Goal: Task Accomplishment & Management: Complete application form

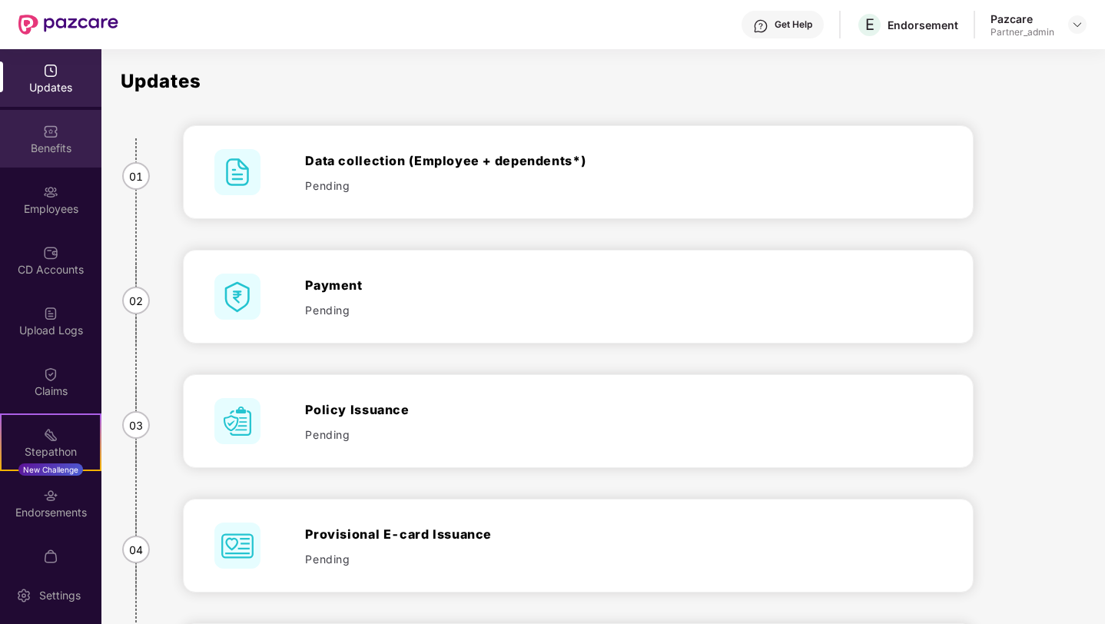
click at [42, 145] on div "Benefits" at bounding box center [50, 148] width 101 height 15
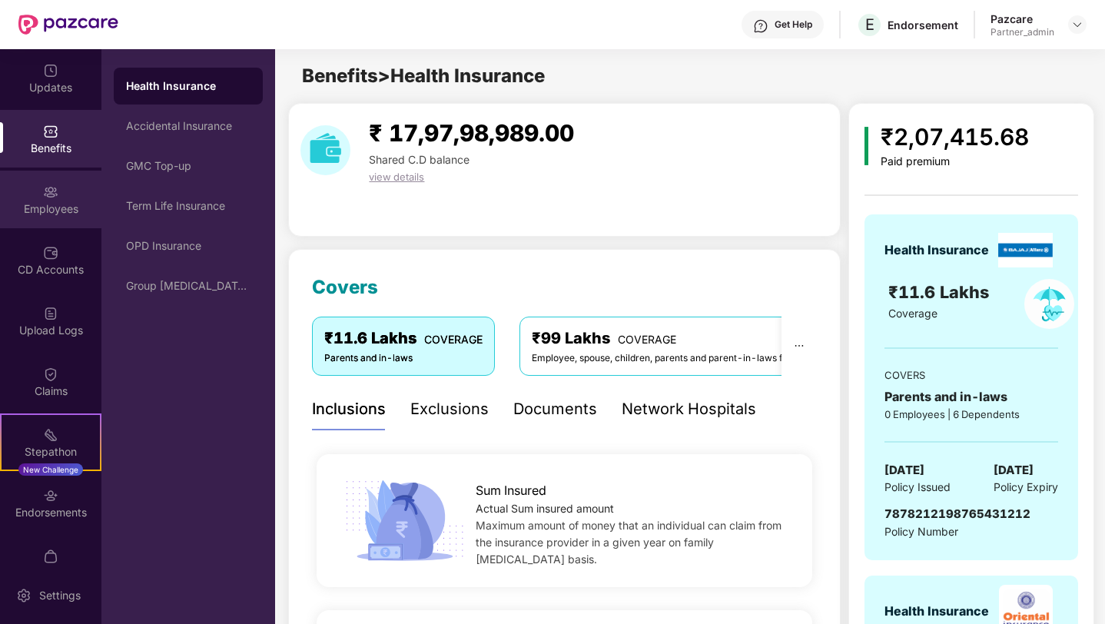
click at [42, 201] on div "Employees" at bounding box center [50, 208] width 101 height 15
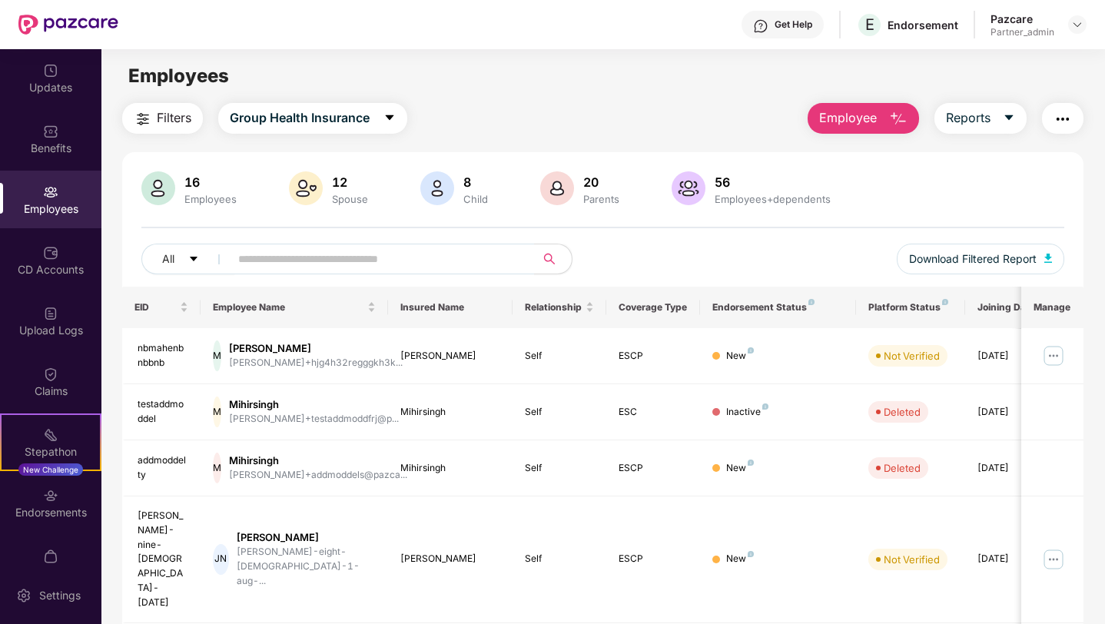
click at [877, 115] on button "Employee" at bounding box center [863, 118] width 111 height 31
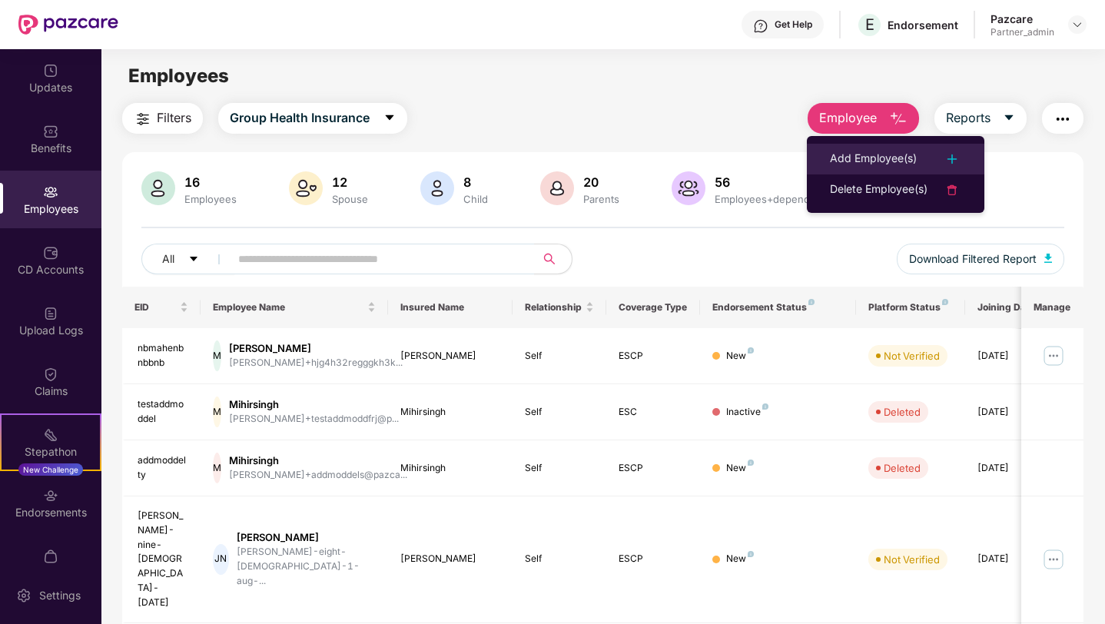
click at [844, 163] on div "Add Employee(s)" at bounding box center [873, 159] width 87 height 18
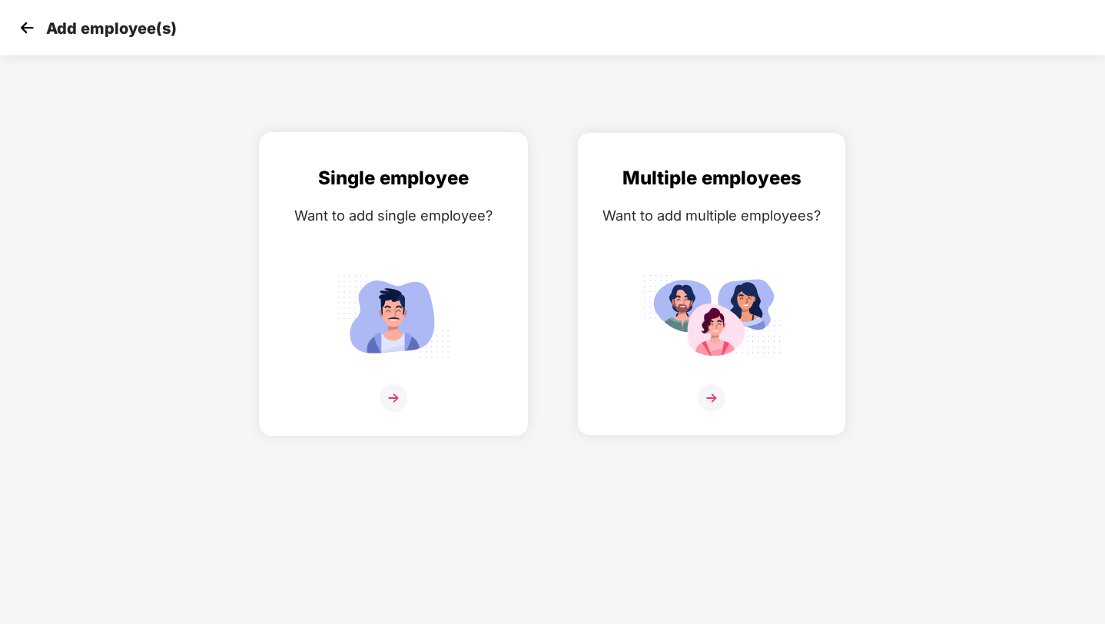
click at [394, 276] on img at bounding box center [393, 316] width 138 height 96
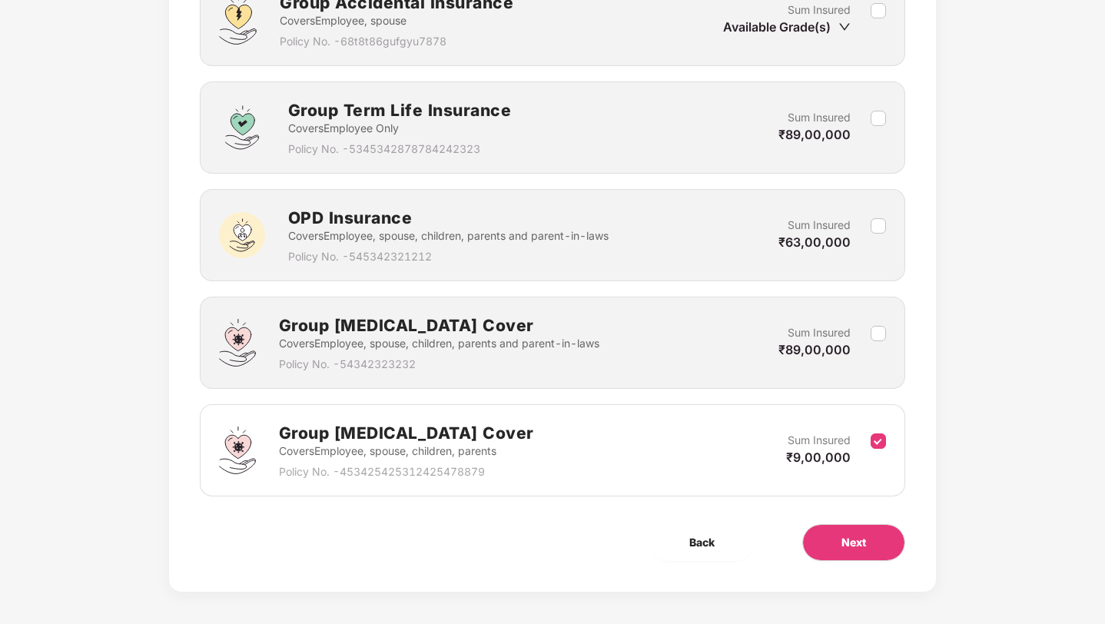
scroll to position [804, 0]
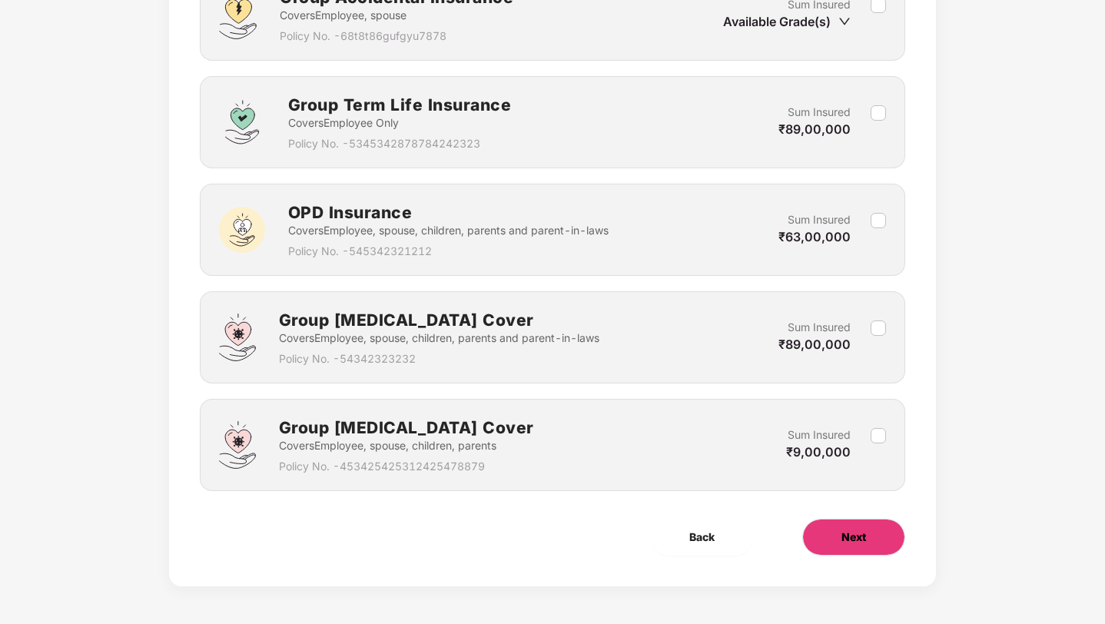
click at [834, 538] on button "Next" at bounding box center [853, 537] width 103 height 37
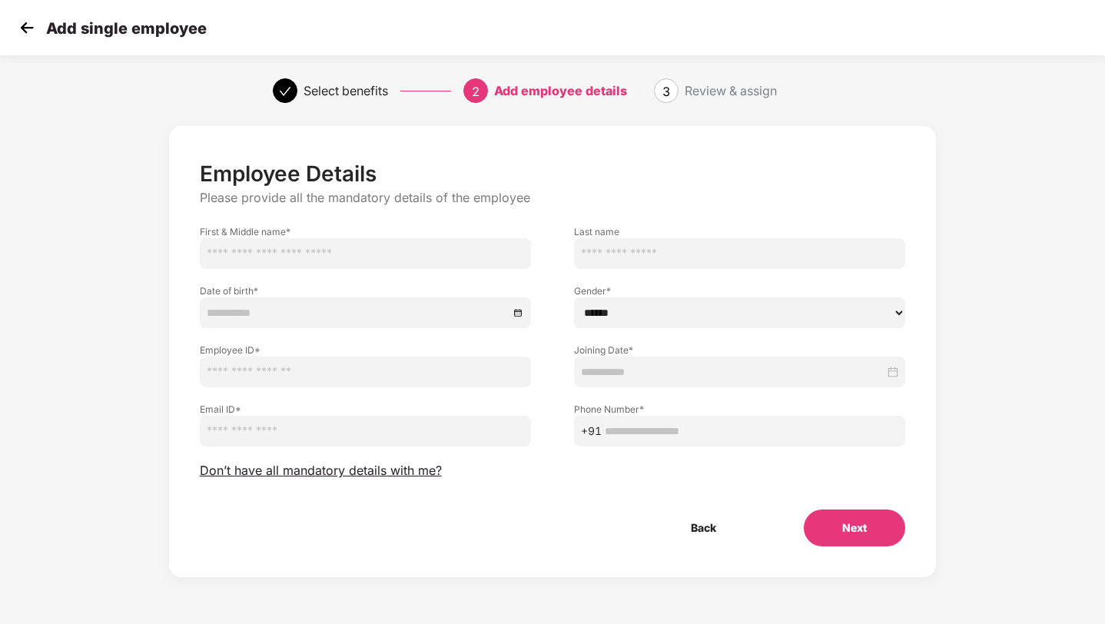
scroll to position [0, 0]
click at [411, 476] on span "Don’t have all mandatory details with me?" at bounding box center [321, 471] width 242 height 16
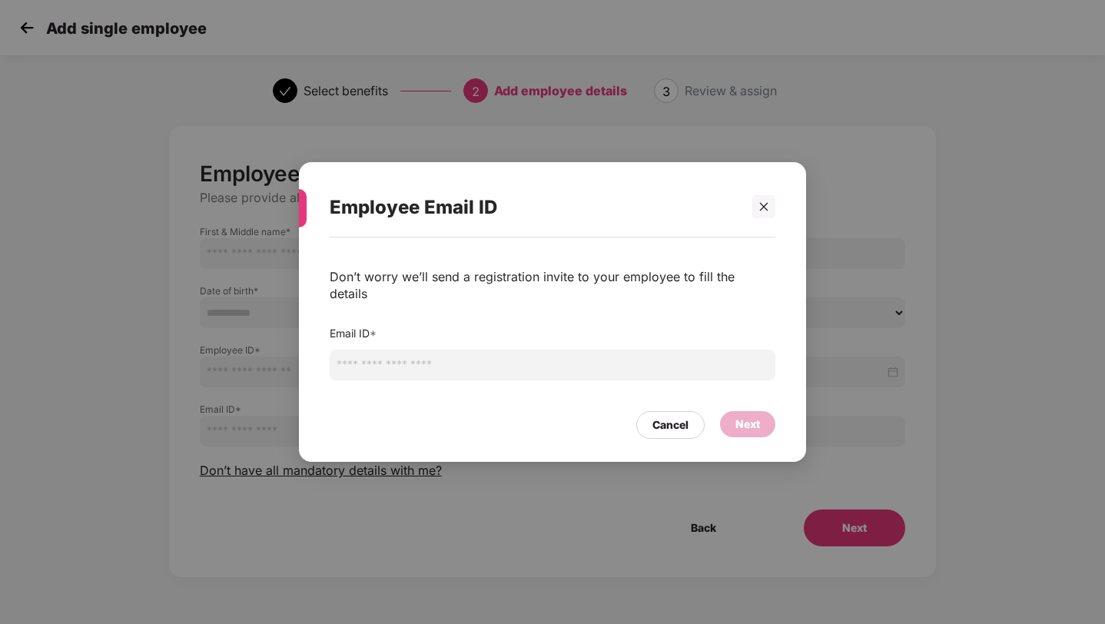
click at [410, 353] on input "email" at bounding box center [553, 365] width 446 height 31
type input "**********"
click at [749, 417] on div "Next" at bounding box center [747, 424] width 25 height 17
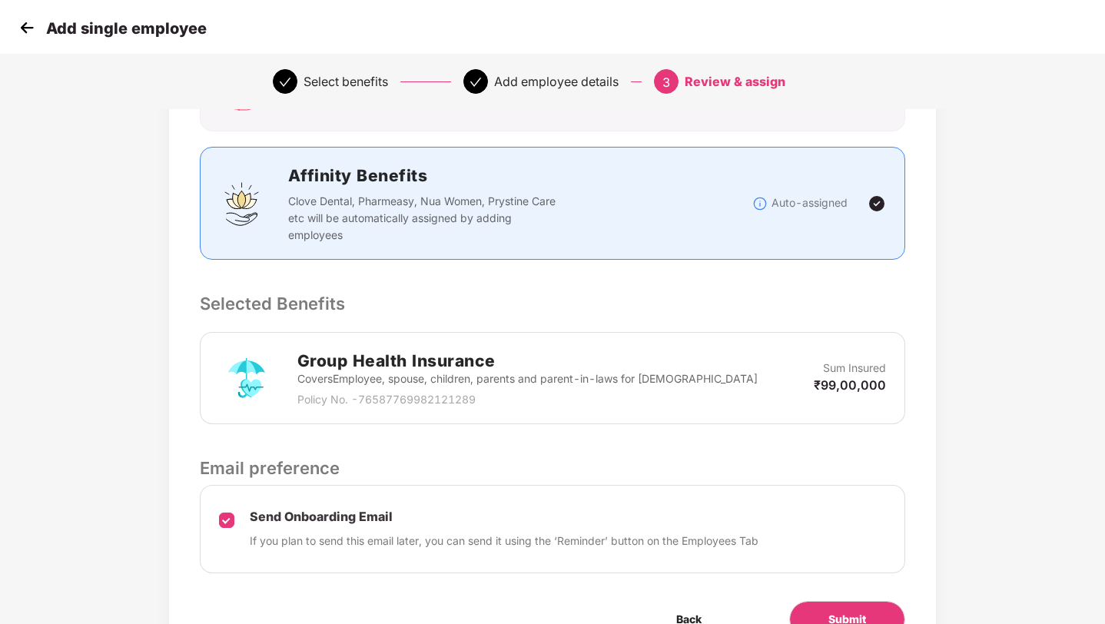
scroll to position [251, 0]
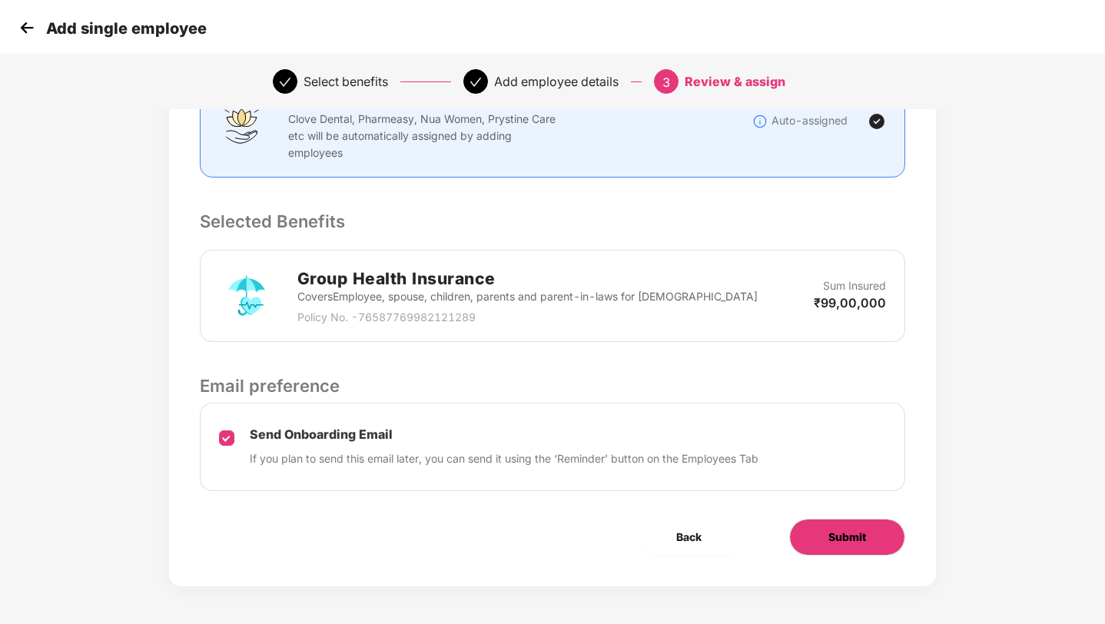
click at [815, 539] on button "Submit" at bounding box center [847, 537] width 116 height 37
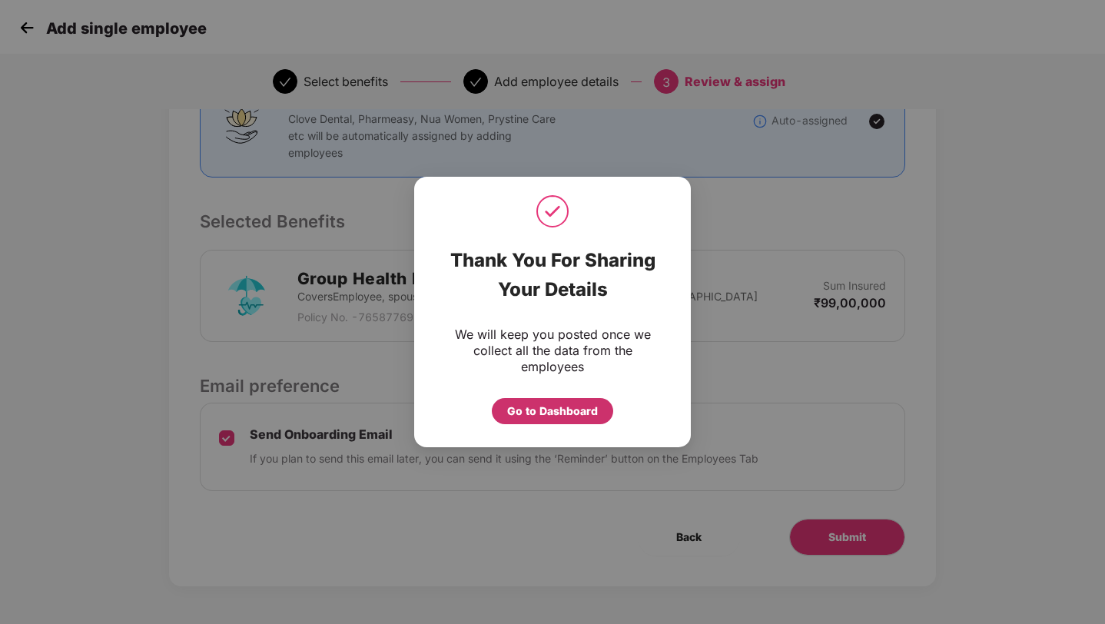
click at [549, 406] on div "Go to Dashboard" at bounding box center [552, 411] width 91 height 17
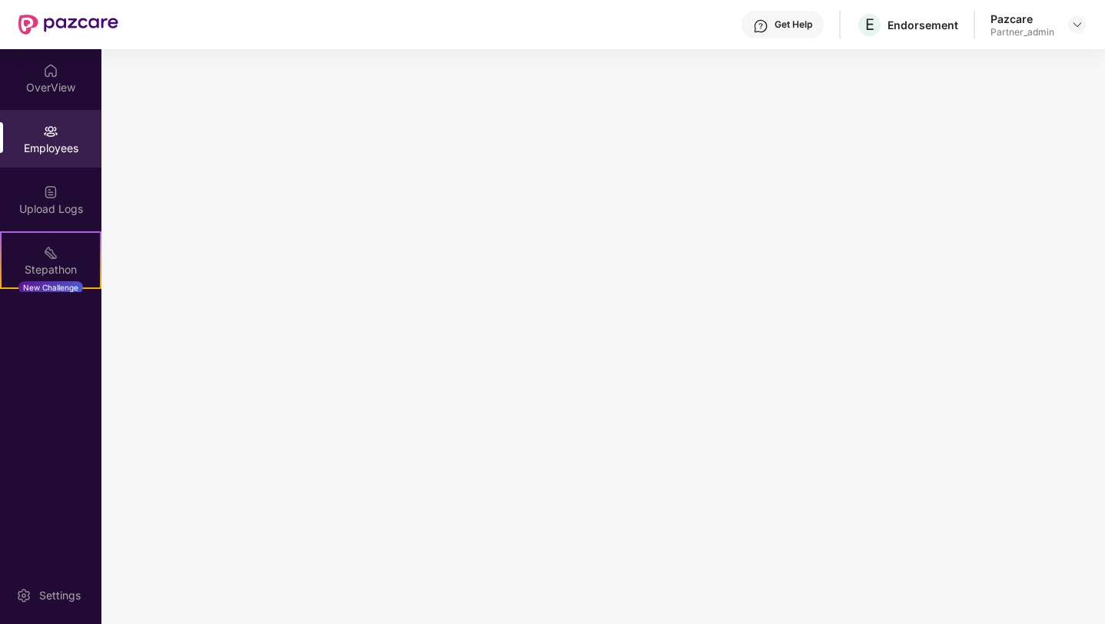
scroll to position [0, 0]
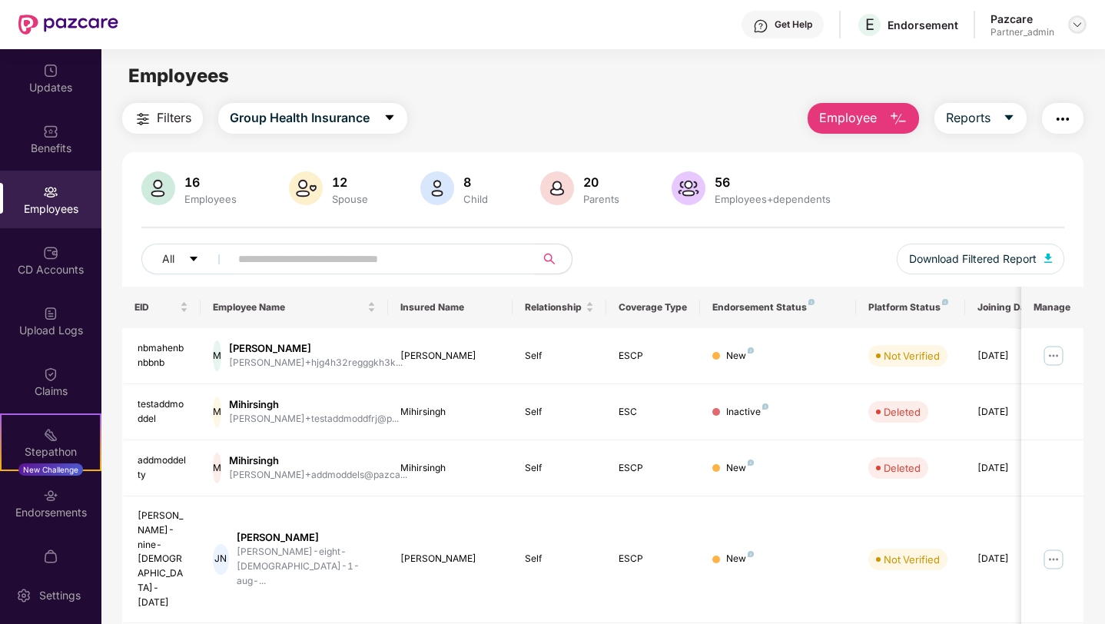
click at [1074, 22] on img at bounding box center [1077, 24] width 12 height 12
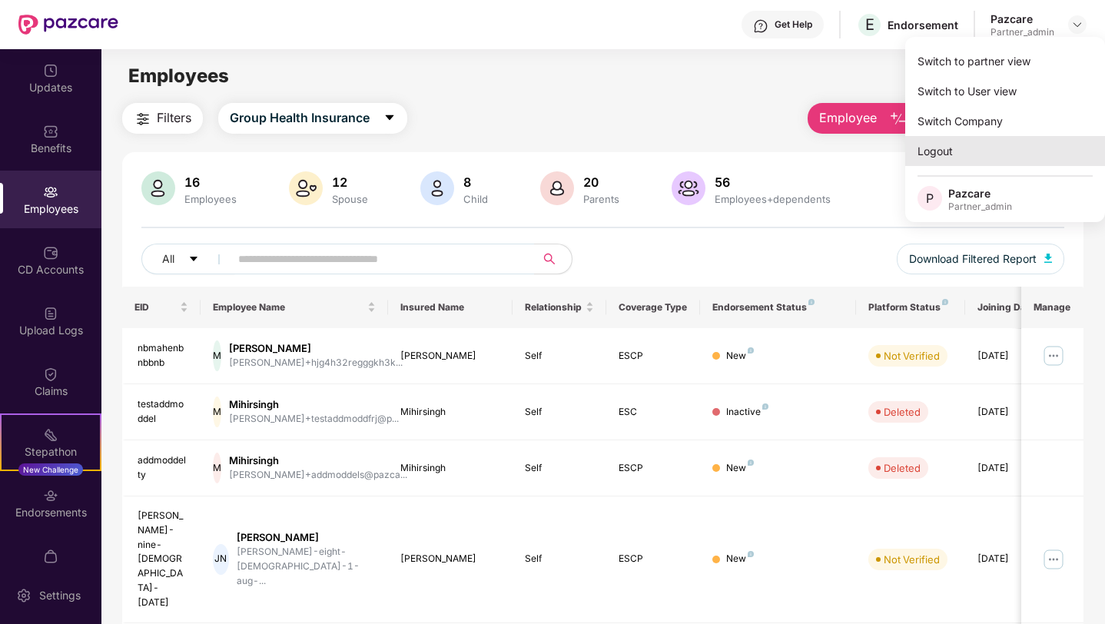
click at [941, 148] on div "Logout" at bounding box center [1005, 151] width 200 height 30
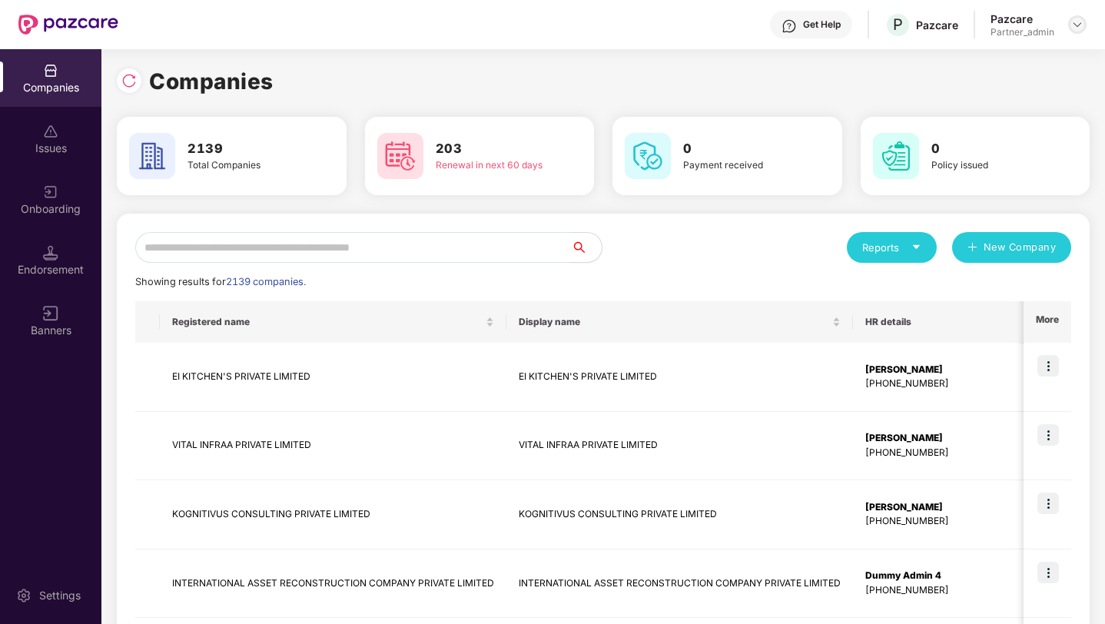
click at [1074, 22] on img at bounding box center [1077, 24] width 12 height 12
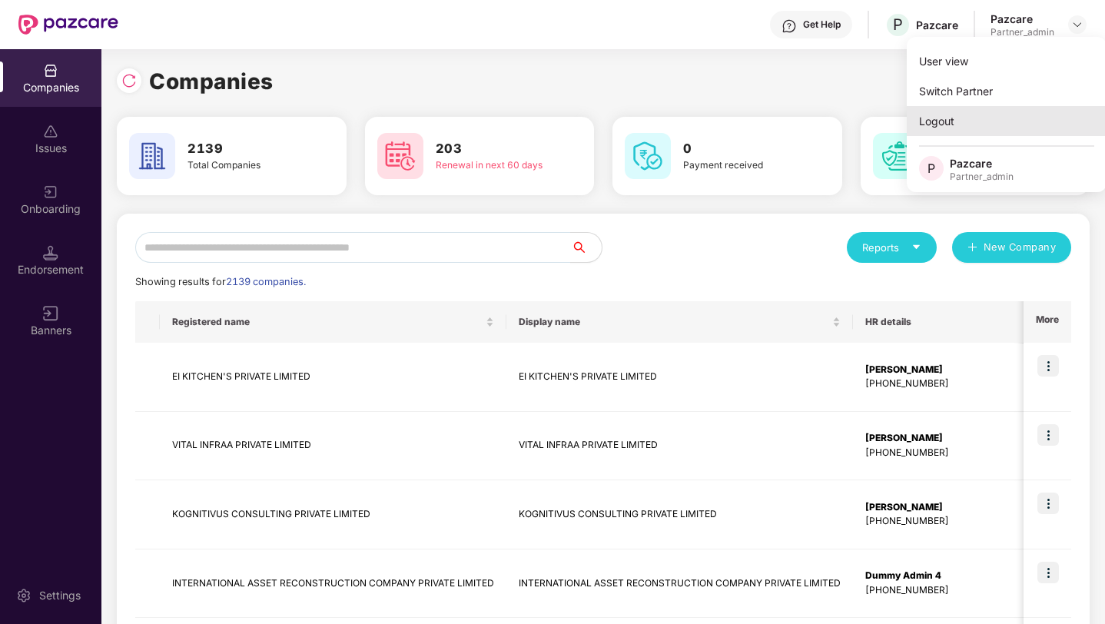
click at [984, 116] on div "Logout" at bounding box center [1007, 121] width 200 height 30
